Goal: Information Seeking & Learning: Find contact information

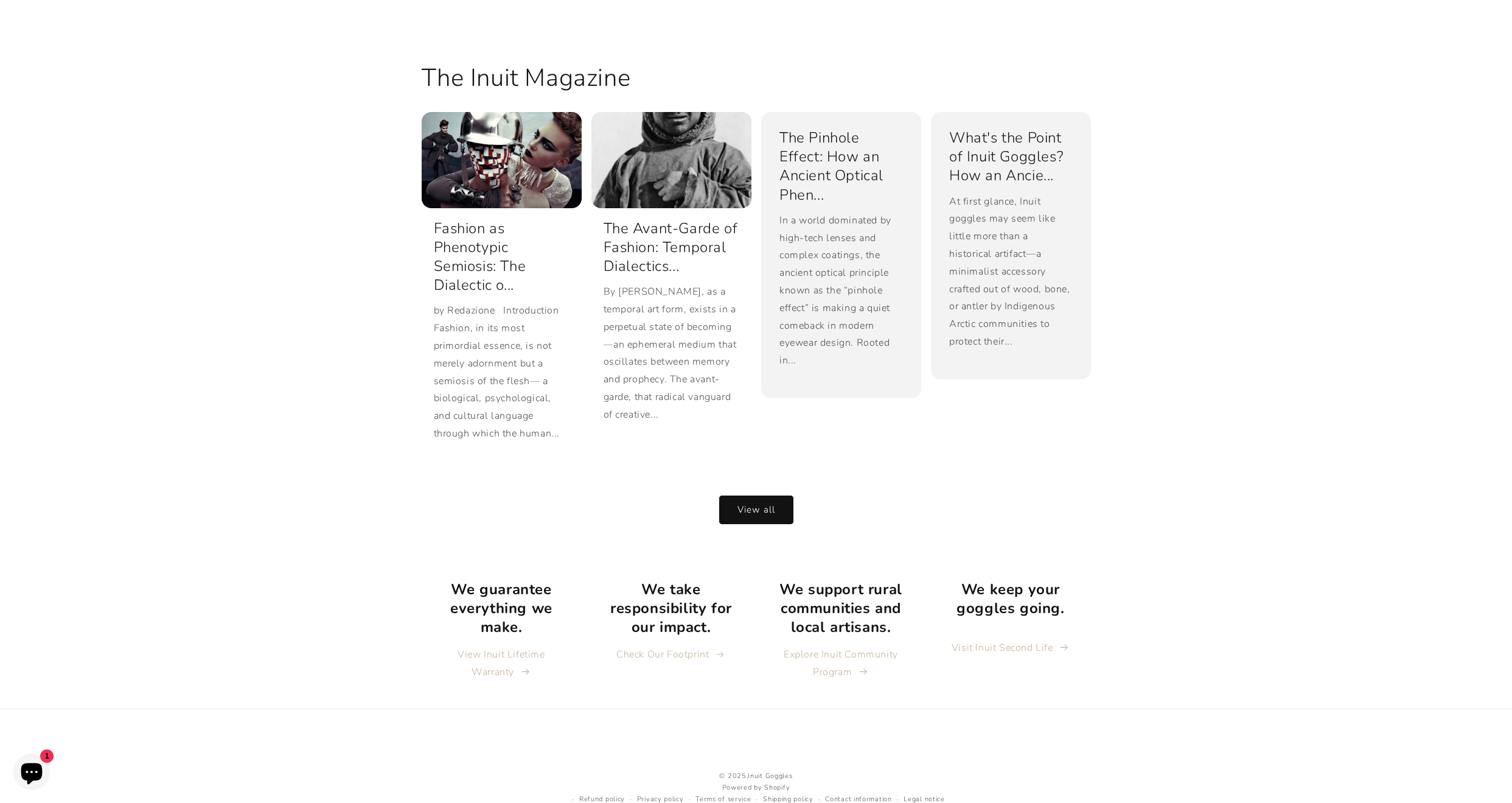
scroll to position [2740, 0]
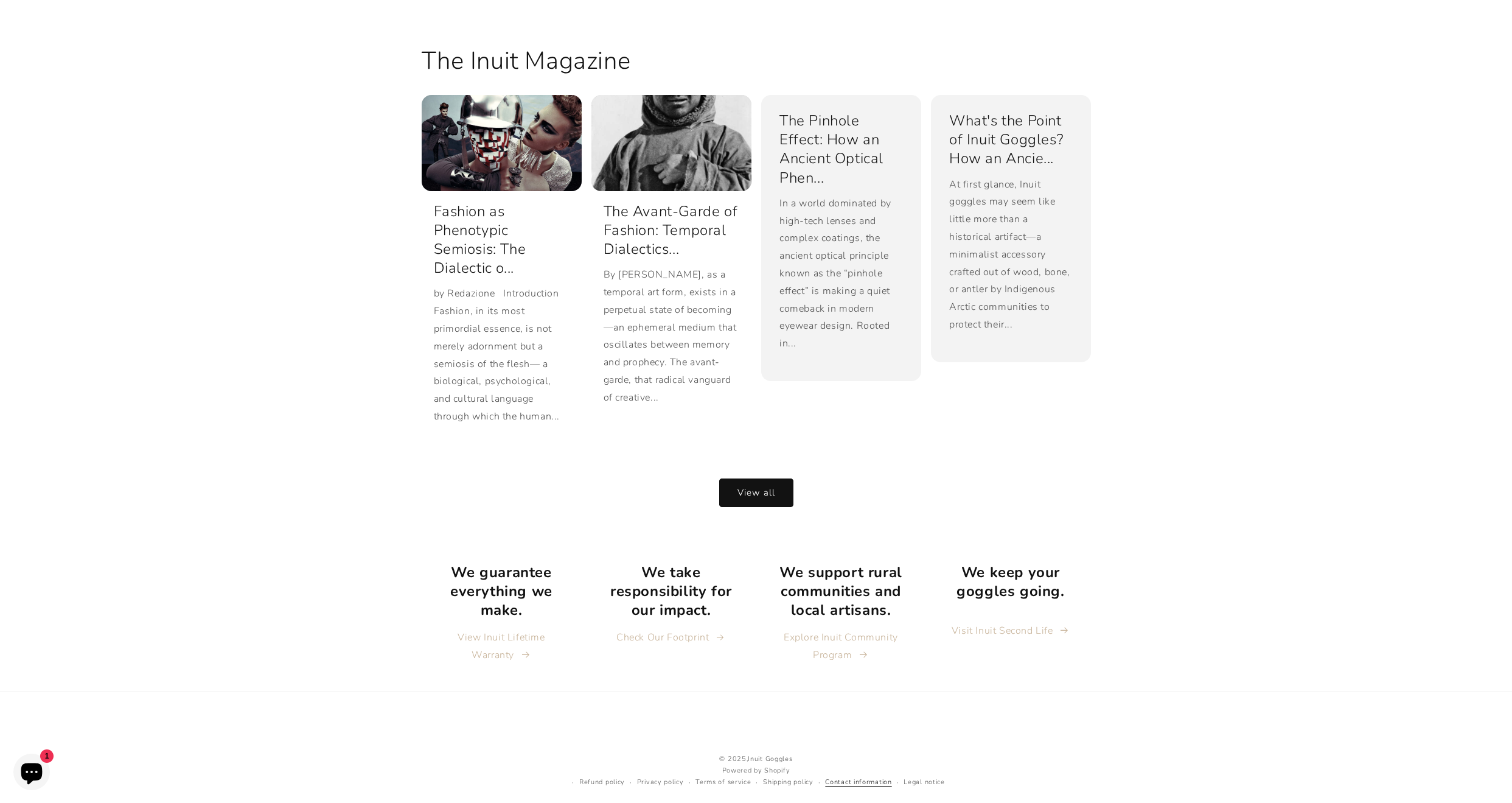
click at [862, 776] on link "Contact information" at bounding box center [858, 782] width 66 height 12
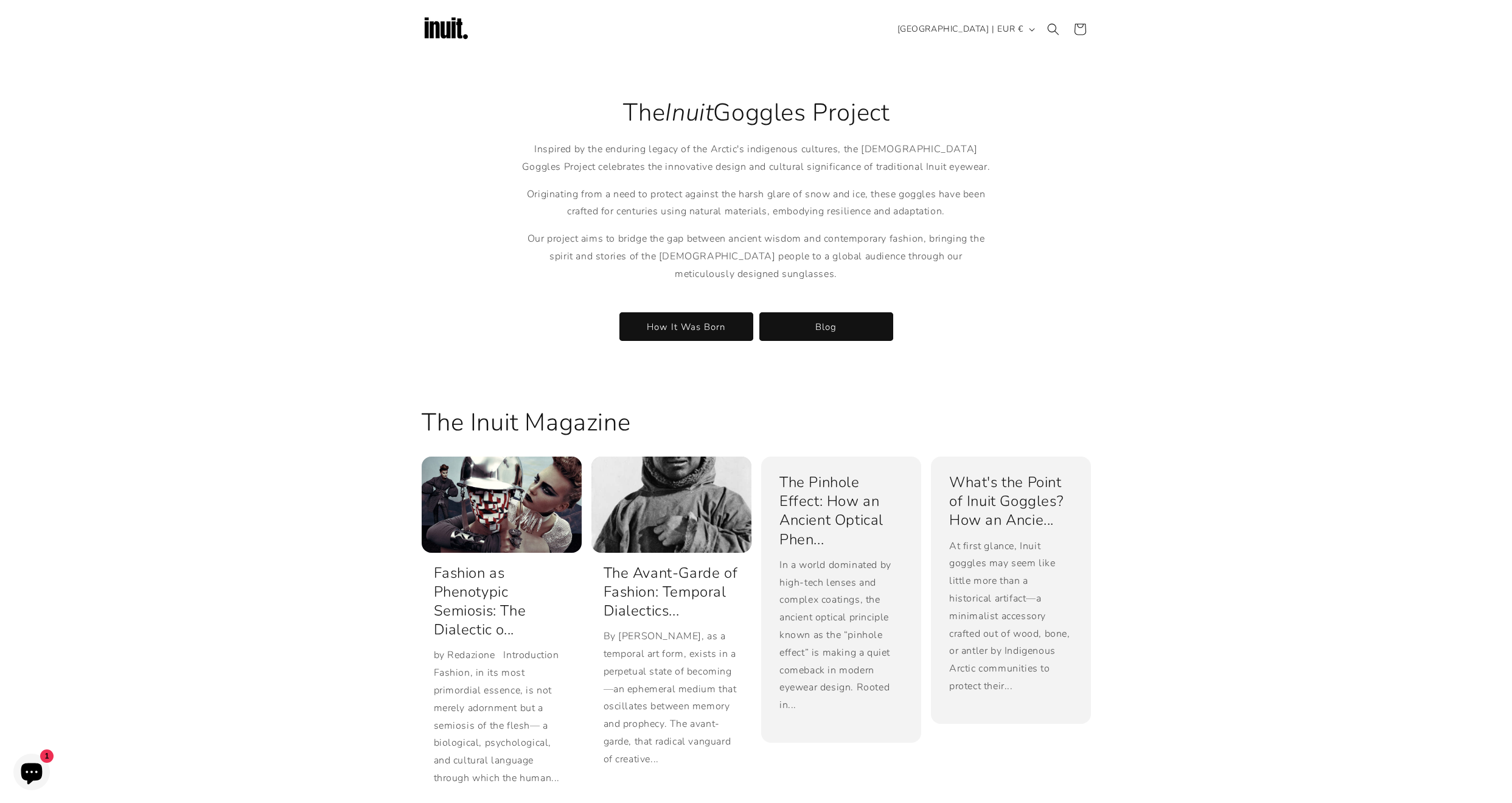
scroll to position [2293, 0]
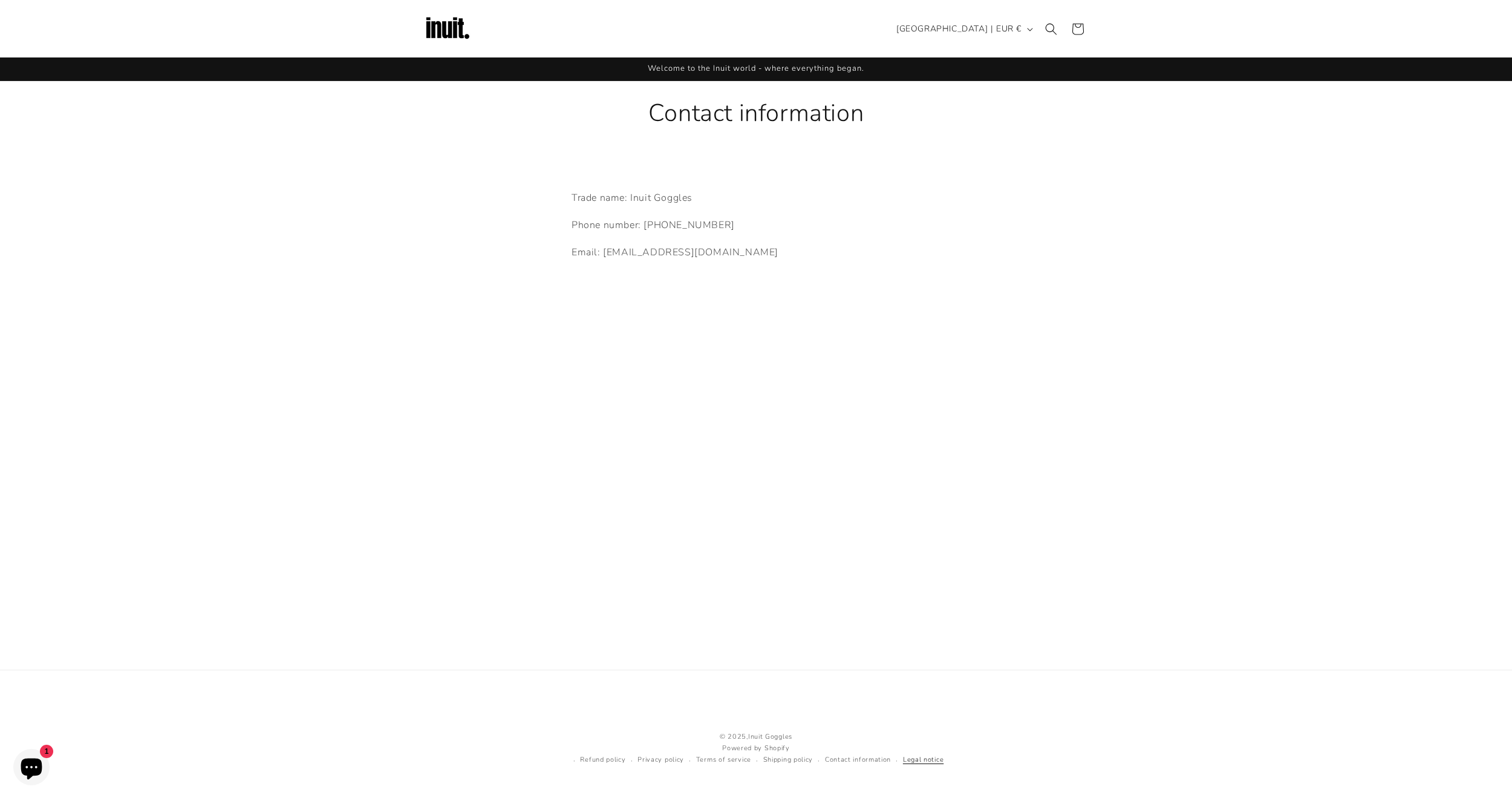
click at [937, 760] on link "Legal notice" at bounding box center [923, 760] width 41 height 12
